Goal: Complete application form

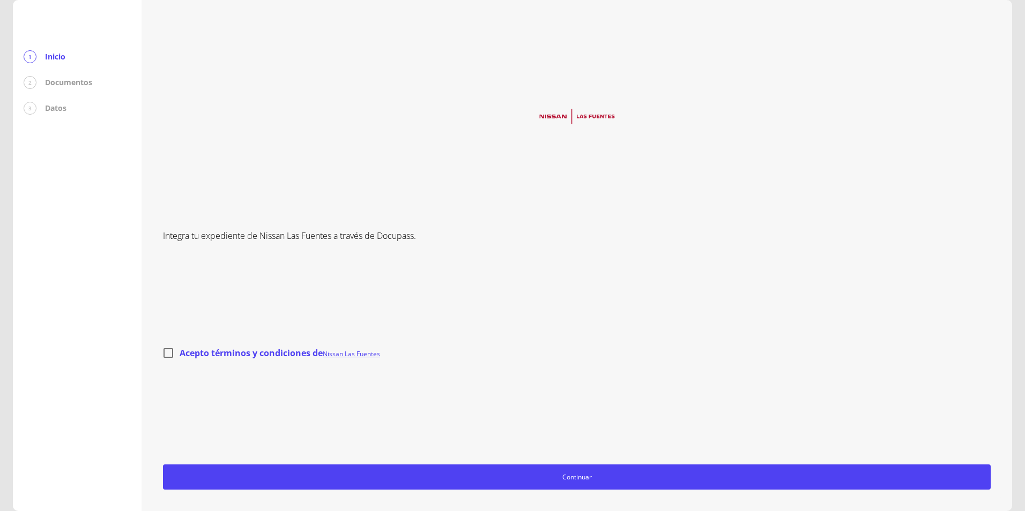
click at [169, 351] on input "Acepto términos y condiciones de Nissan Las Fuentes" at bounding box center [168, 353] width 23 height 23
checkbox input "true"
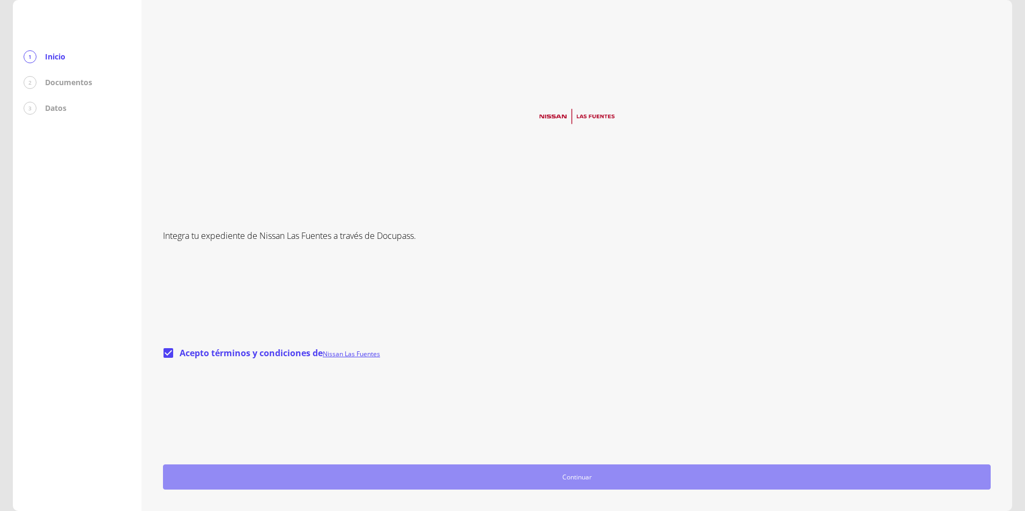
click at [581, 482] on span "Continuar" at bounding box center [577, 477] width 818 height 11
